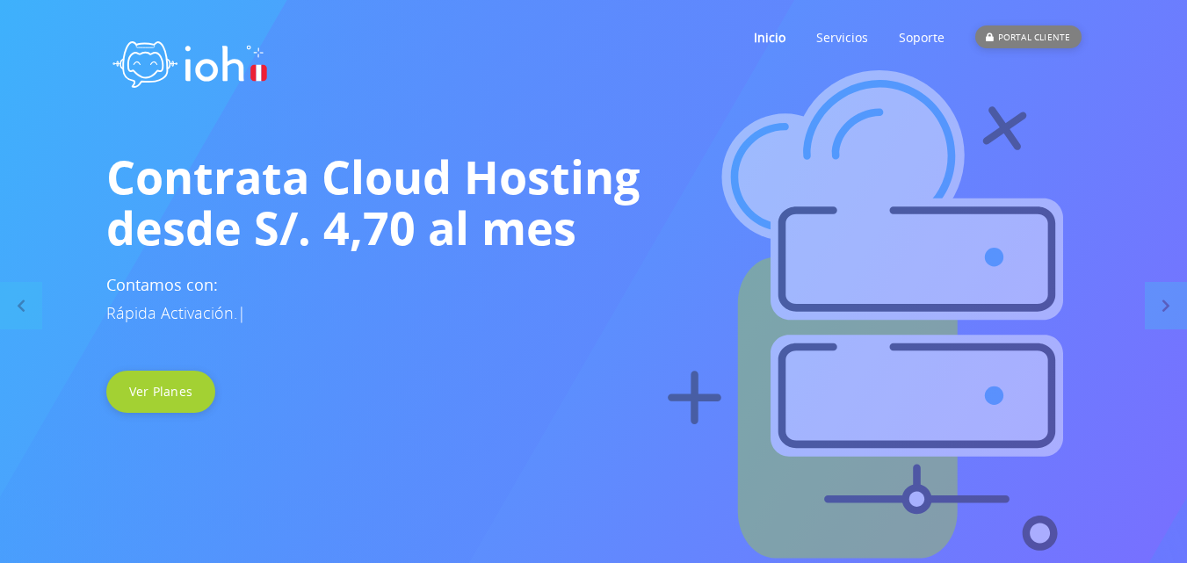
click at [1021, 26] on div "PORTAL CLIENTE" at bounding box center [1027, 36] width 105 height 23
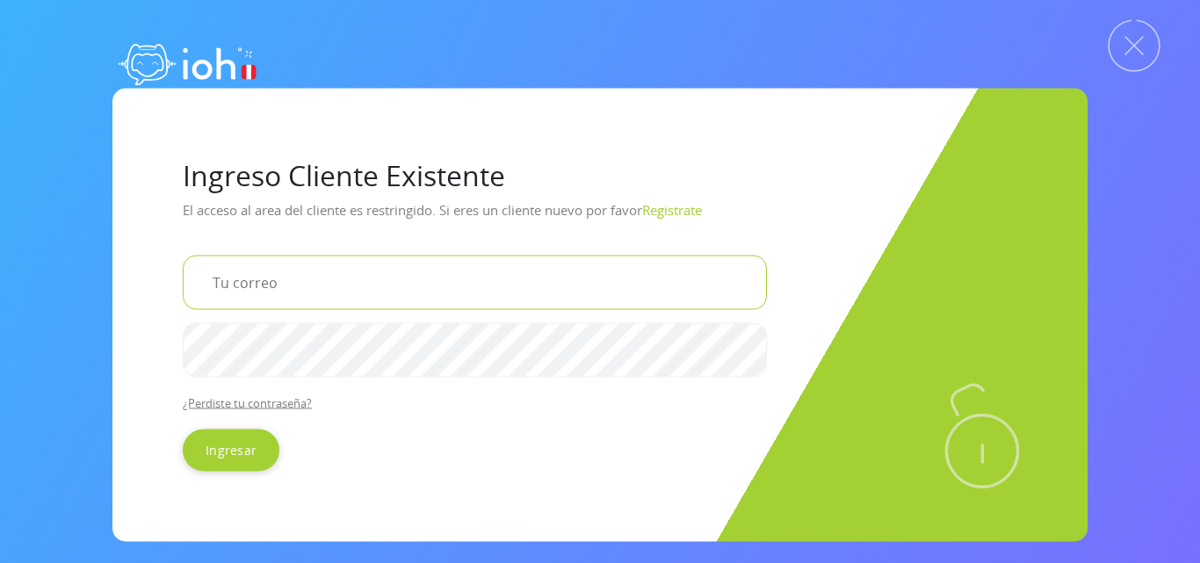
click at [359, 287] on input "email" at bounding box center [475, 282] width 584 height 54
type input "potentialperu@gmail.com"
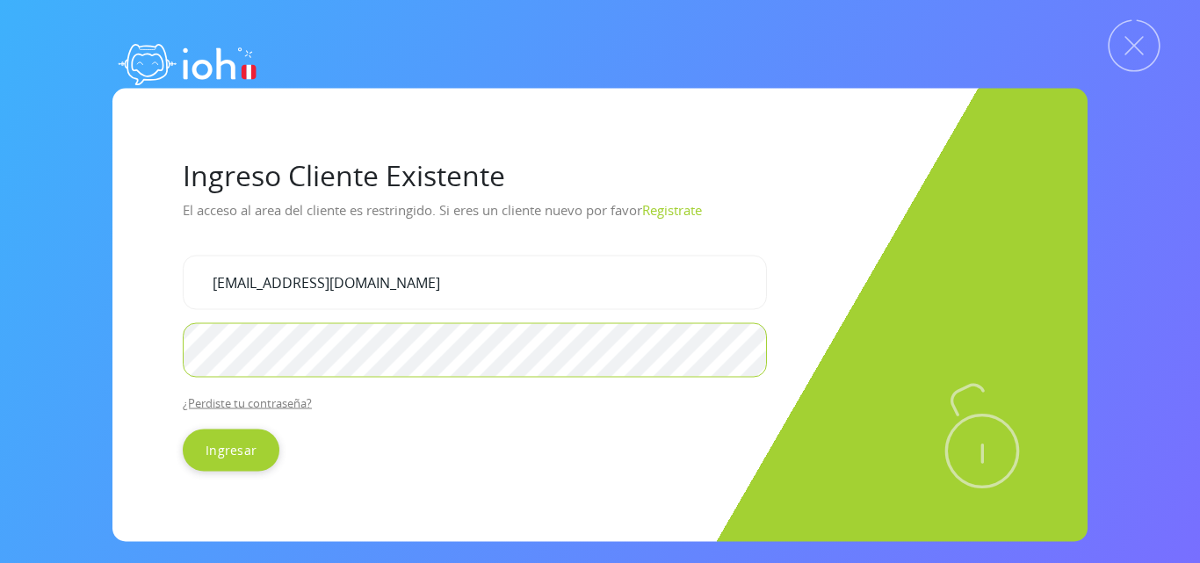
click at [183, 429] on input "Ingresar" at bounding box center [231, 450] width 97 height 42
